Goal: Transaction & Acquisition: Download file/media

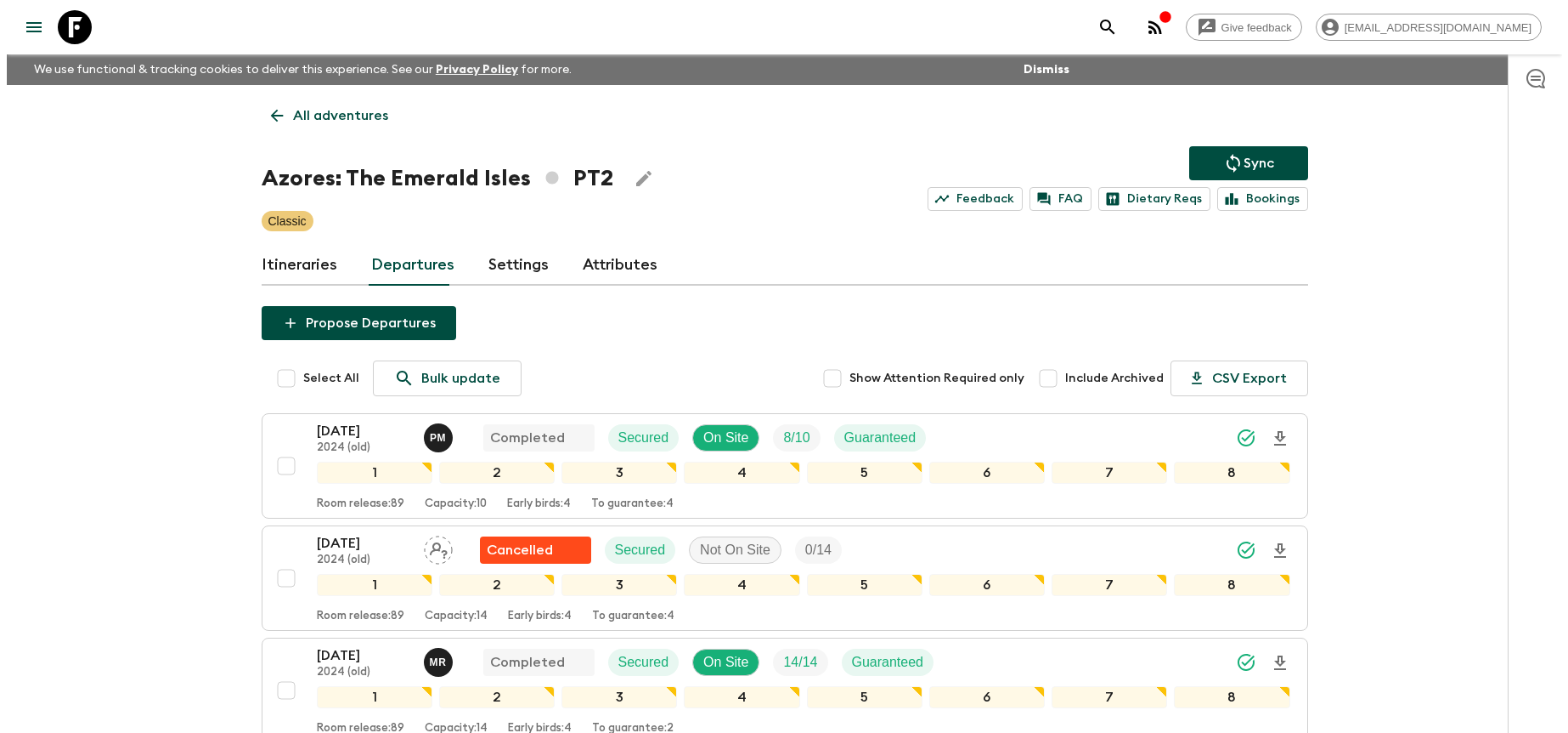
scroll to position [673, 0]
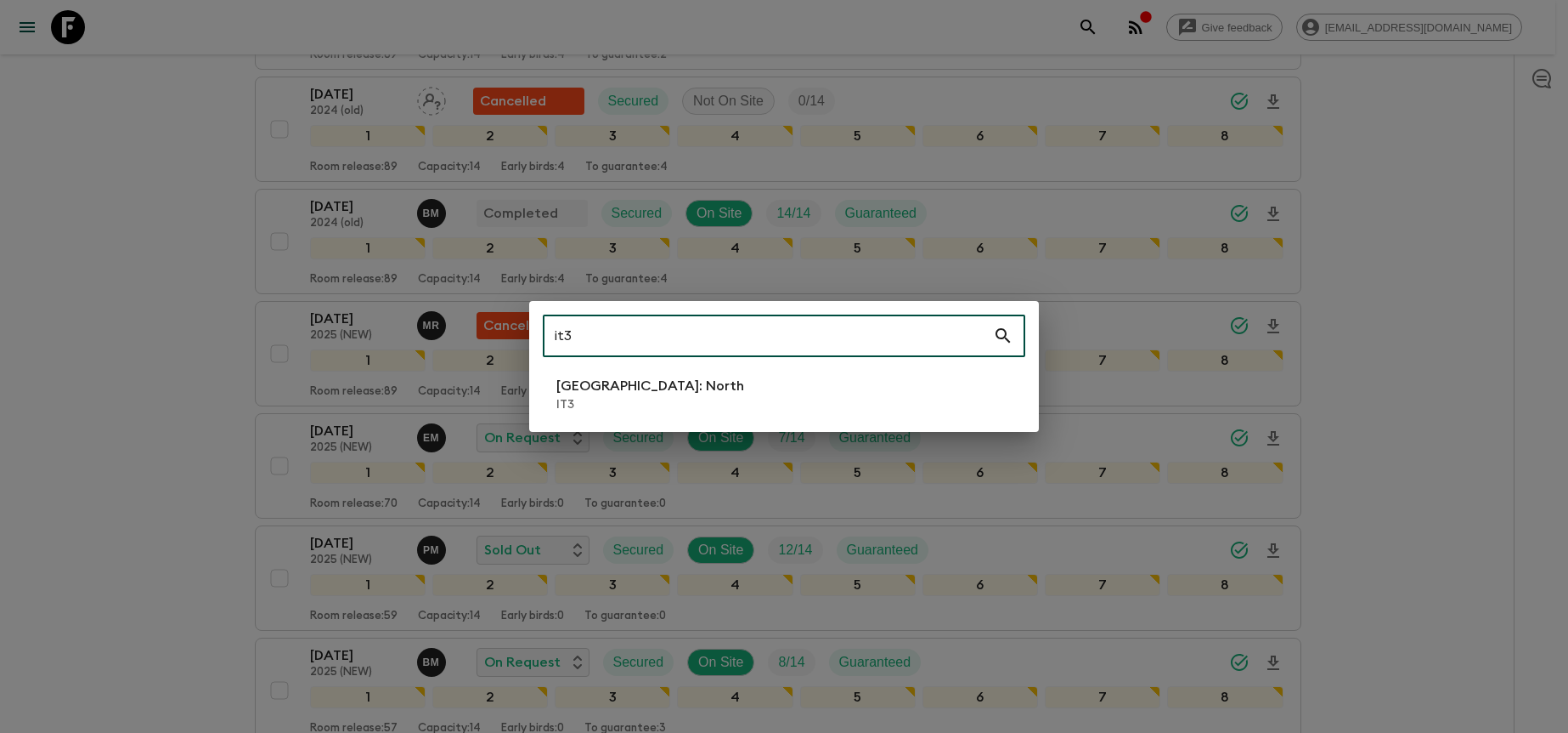
type input "it3"
click at [706, 403] on li "[GEOGRAPHIC_DATA]: North IT3" at bounding box center [784, 394] width 482 height 47
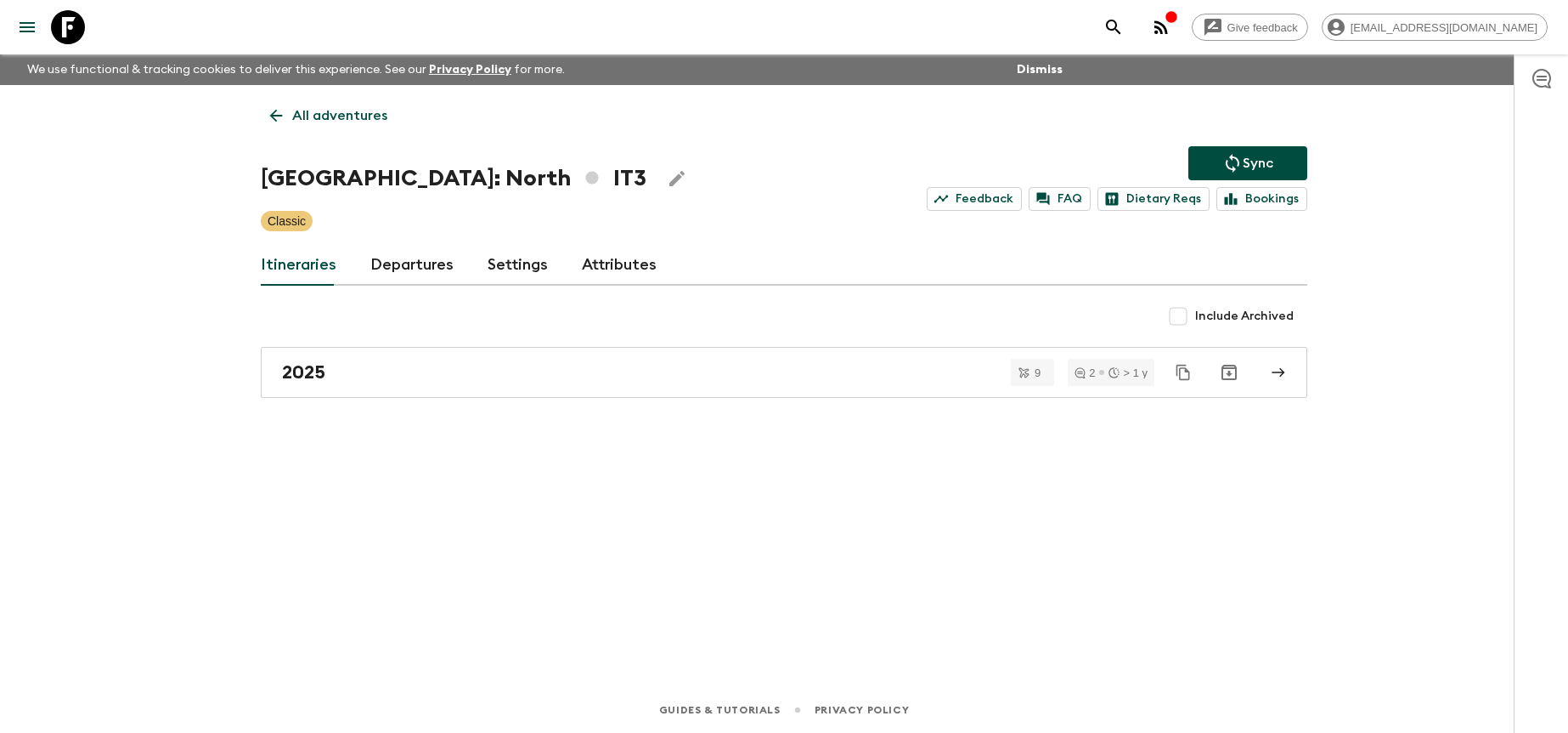
click at [428, 268] on link "Departures" at bounding box center [411, 265] width 83 height 41
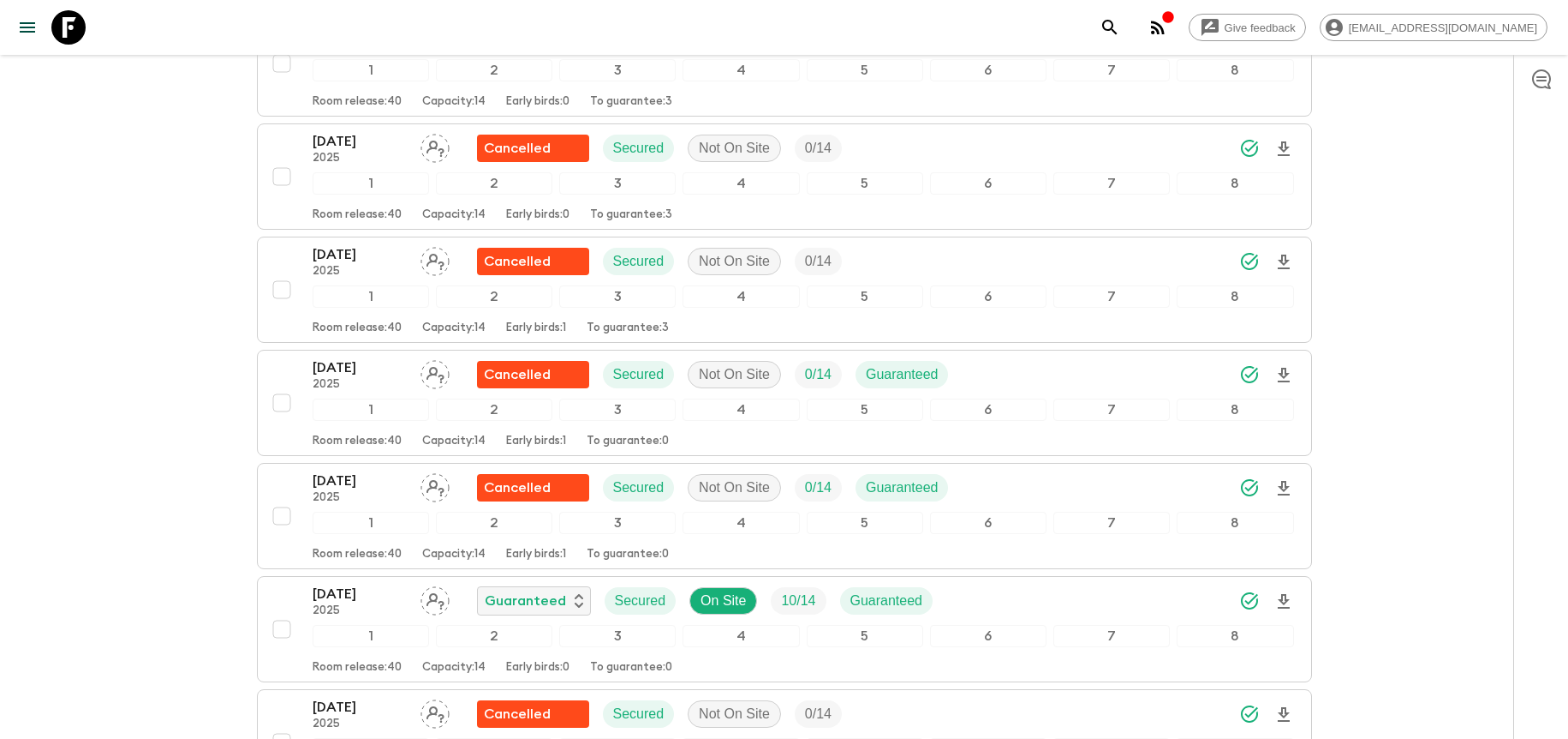
scroll to position [1750, 0]
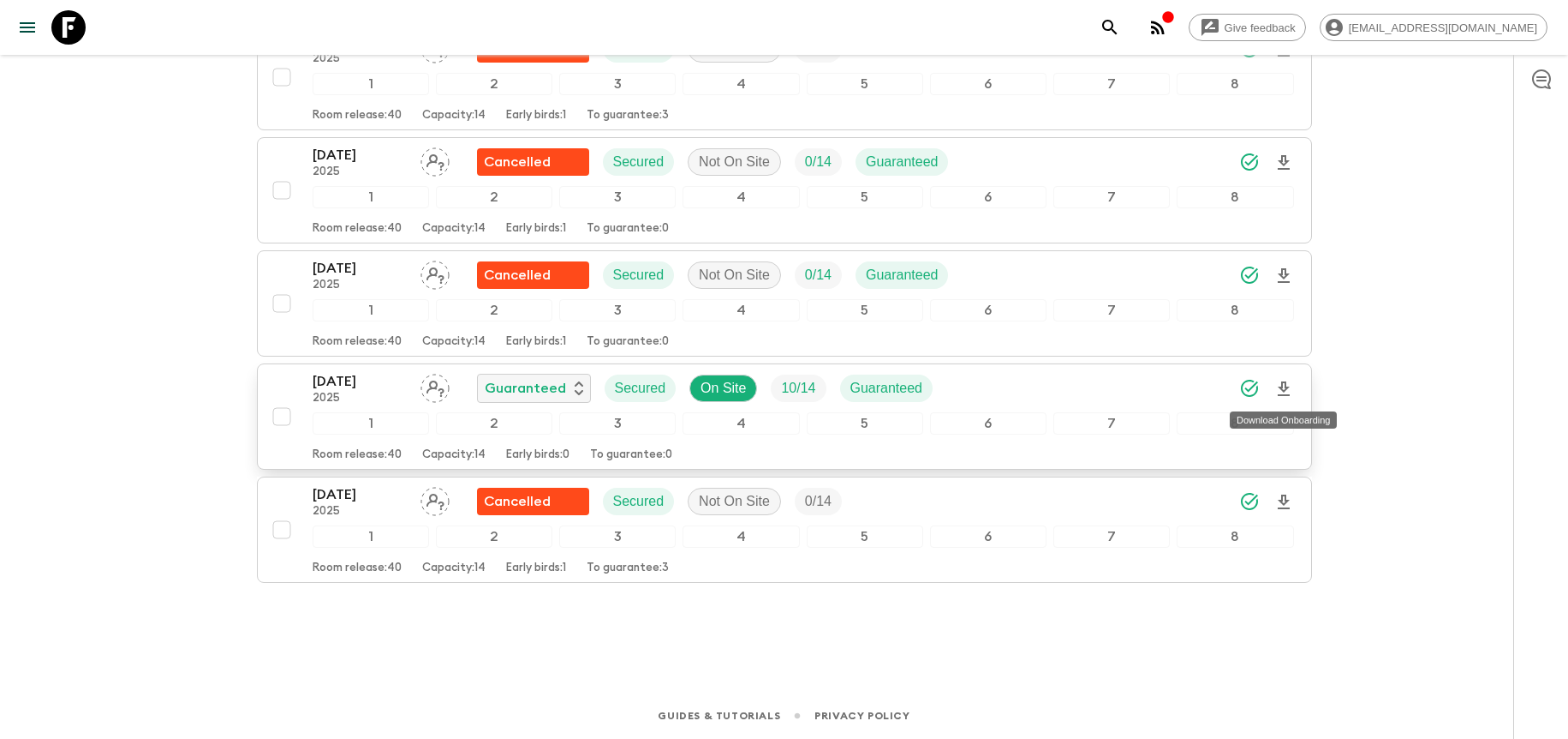
click at [1285, 391] on icon "Download Onboarding" at bounding box center [1284, 389] width 20 height 20
